Goal: Task Accomplishment & Management: Complete application form

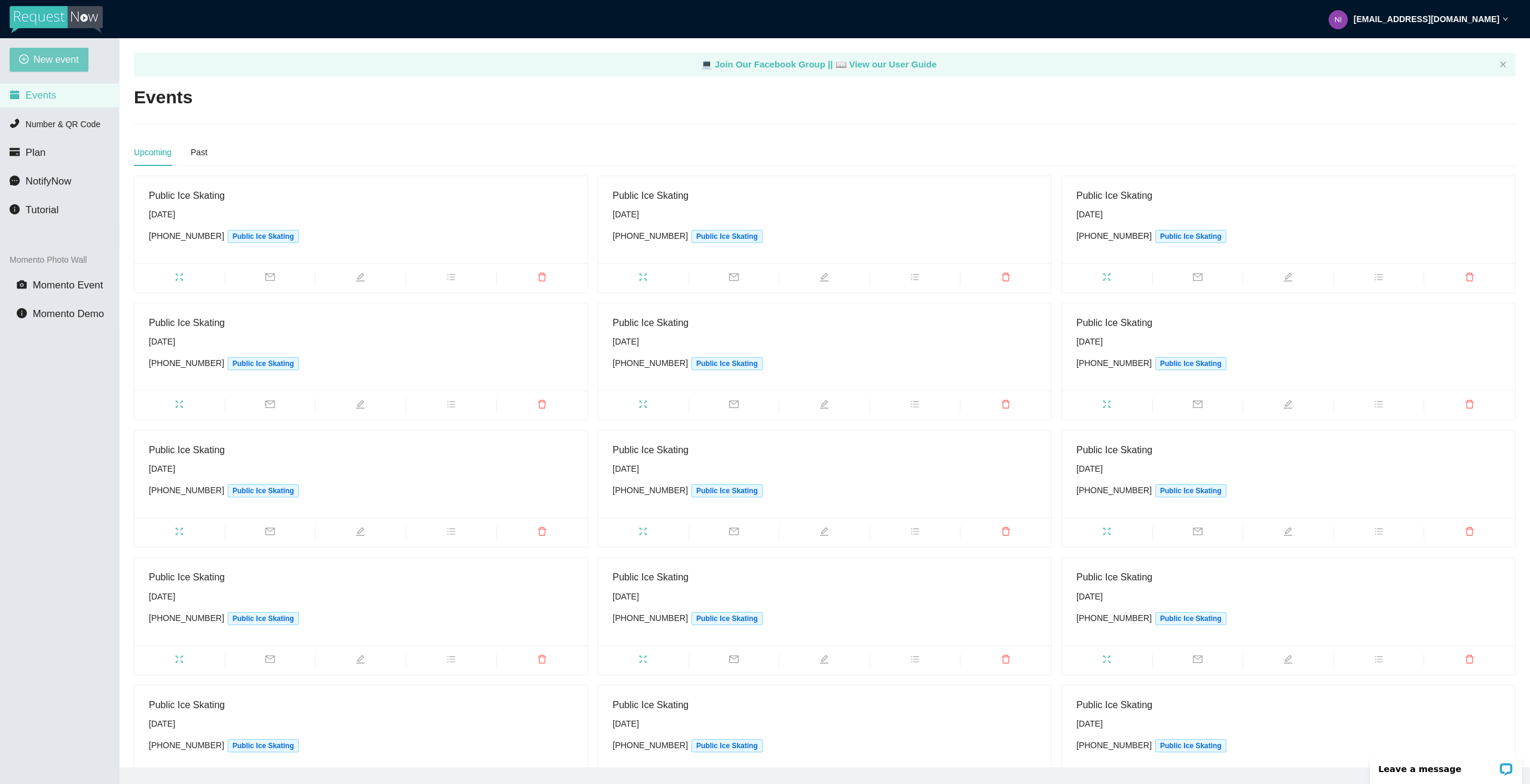
click at [72, 53] on span "New event" at bounding box center [56, 59] width 45 height 15
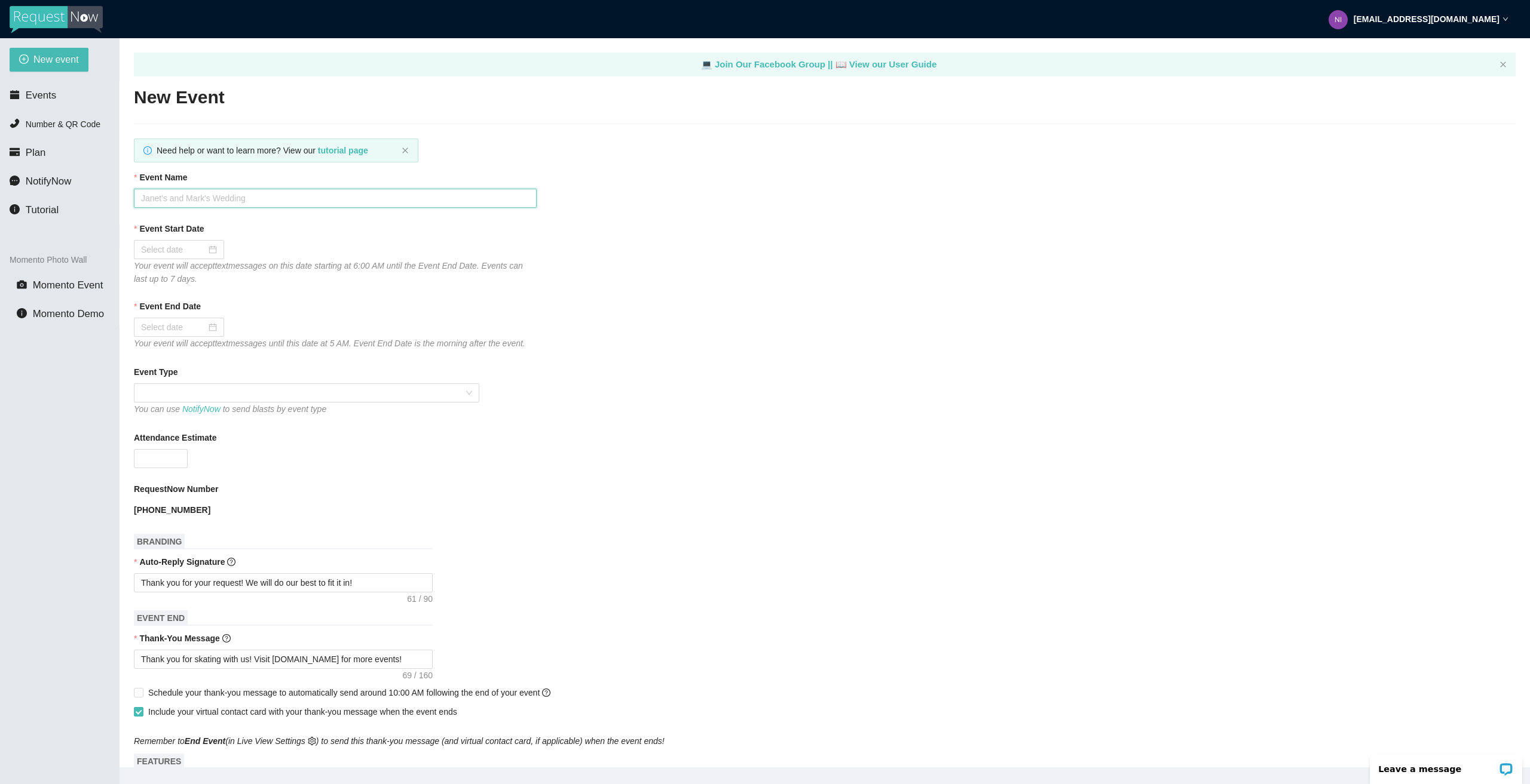
click at [235, 195] on input "Event Name" at bounding box center [336, 198] width 403 height 19
type input "[DATE] Night Public Skating"
click at [211, 248] on div at bounding box center [180, 249] width 76 height 13
type input "[DATE]"
click at [262, 353] on div "19" at bounding box center [259, 355] width 15 height 15
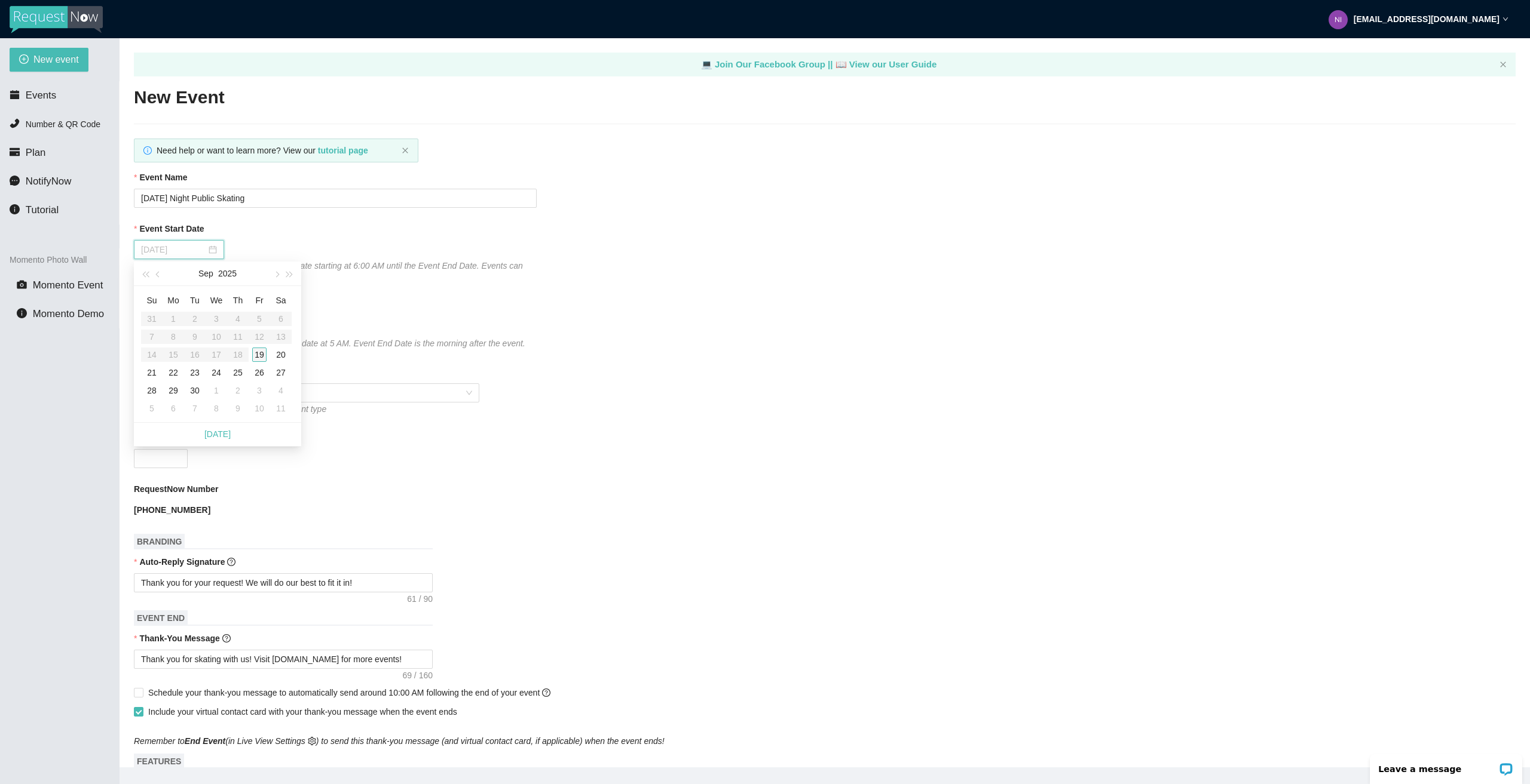
type input "[DATE]"
drag, startPoint x: 437, startPoint y: 266, endPoint x: 416, endPoint y: 274, distance: 22.5
click at [427, 272] on div "Your event will accept text messages on this date starting at 6:00 AM until the…" at bounding box center [336, 272] width 403 height 26
